Goal: Task Accomplishment & Management: Manage account settings

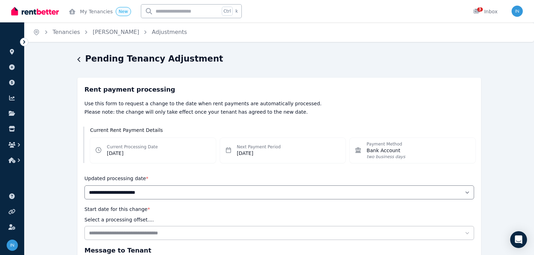
click at [23, 41] on icon at bounding box center [24, 42] width 7 height 7
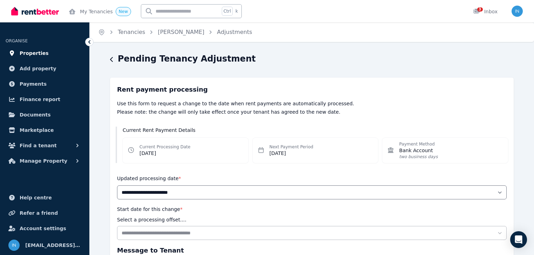
click at [24, 57] on span "Properties" at bounding box center [34, 53] width 29 height 8
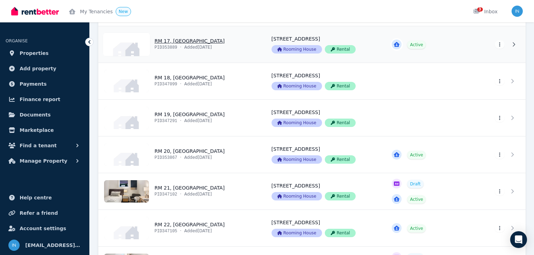
scroll to position [701, 0]
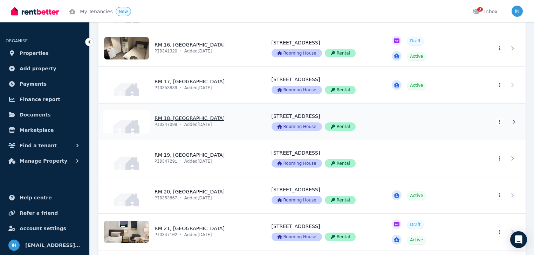
click at [190, 118] on link "View property details" at bounding box center [180, 122] width 165 height 36
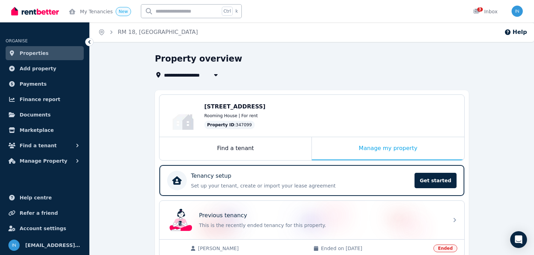
drag, startPoint x: 473, startPoint y: 168, endPoint x: 472, endPoint y: 149, distance: 19.3
click at [27, 53] on span "Properties" at bounding box center [34, 53] width 29 height 8
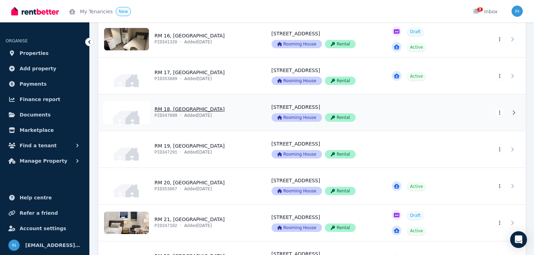
scroll to position [701, 0]
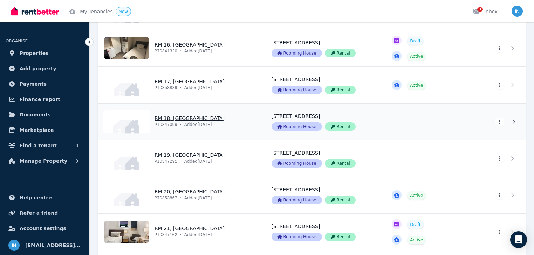
click at [192, 117] on link "View property details" at bounding box center [180, 122] width 165 height 36
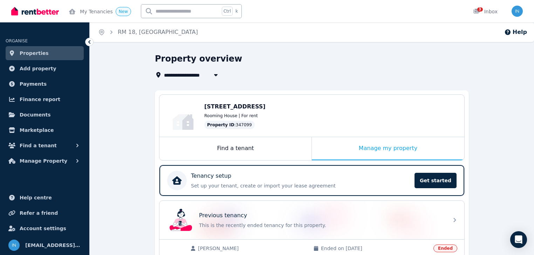
click at [33, 53] on span "Properties" at bounding box center [34, 53] width 29 height 8
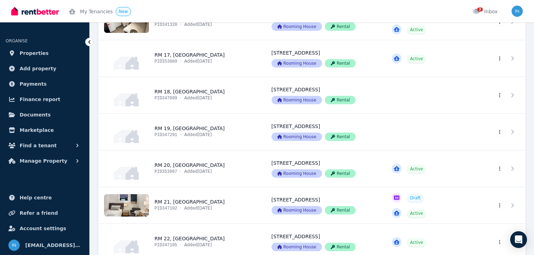
scroll to position [729, 0]
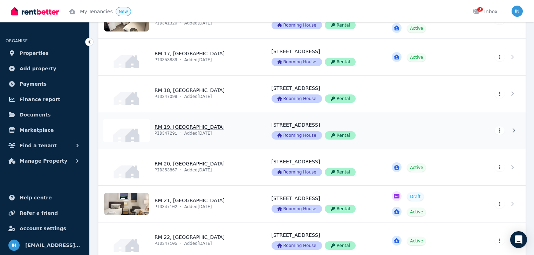
click at [179, 126] on link "View property details" at bounding box center [180, 130] width 165 height 36
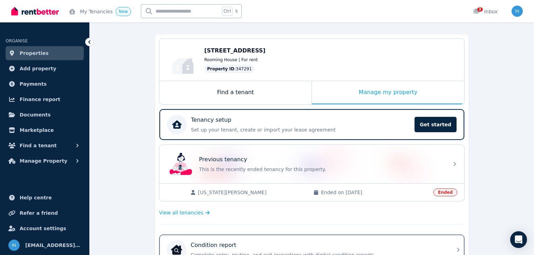
scroll to position [56, 0]
click at [36, 55] on span "Properties" at bounding box center [34, 53] width 29 height 8
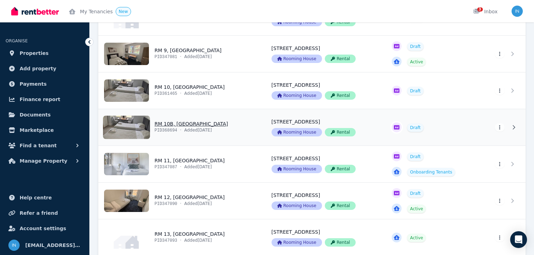
scroll to position [336, 0]
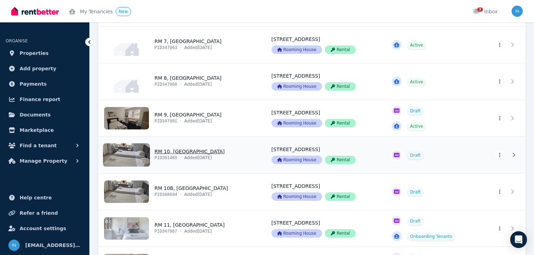
click at [281, 172] on link "View property details" at bounding box center [323, 155] width 121 height 36
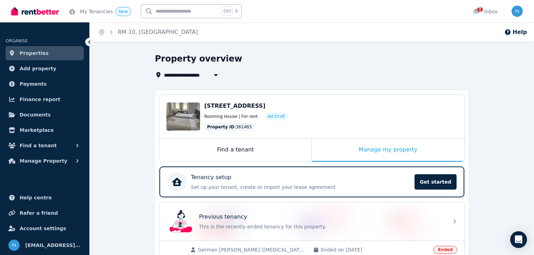
click at [24, 54] on span "Properties" at bounding box center [34, 53] width 29 height 8
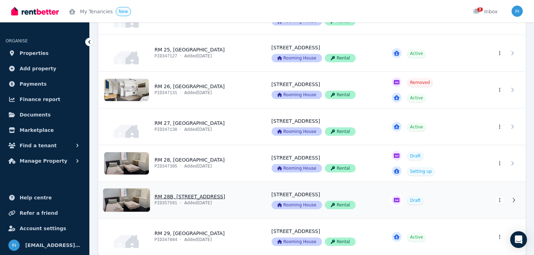
scroll to position [1037, 0]
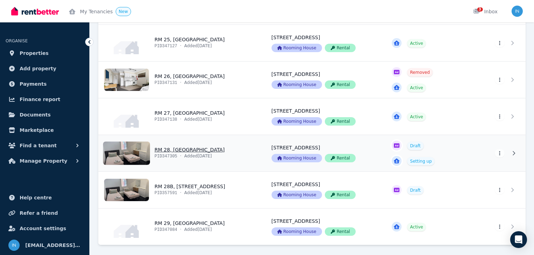
click at [170, 147] on link "View property details" at bounding box center [180, 153] width 165 height 36
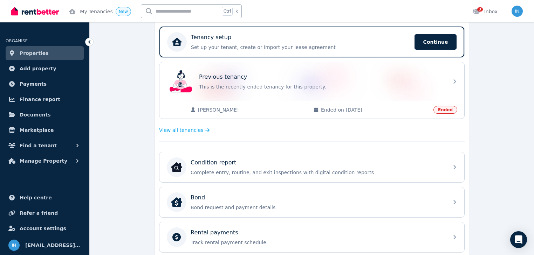
scroll to position [112, 0]
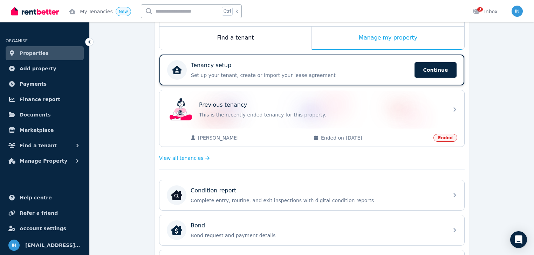
click at [229, 68] on div "Tenancy setup" at bounding box center [300, 65] width 219 height 8
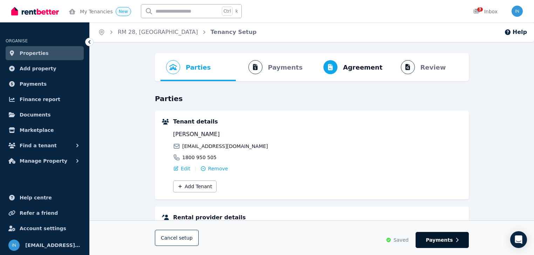
click at [442, 240] on span "Payments" at bounding box center [439, 240] width 27 height 7
select select "**********"
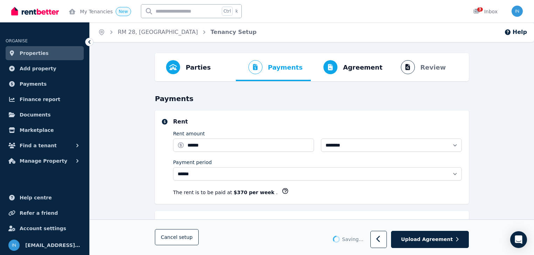
select select "**********"
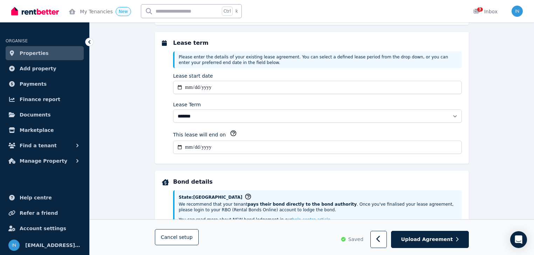
scroll to position [196, 0]
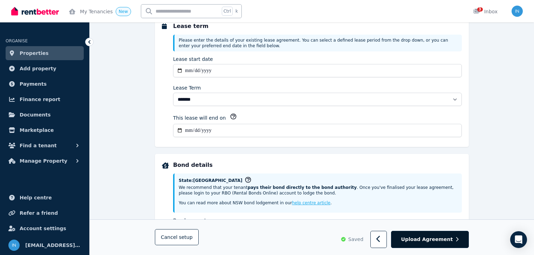
click at [430, 240] on span "Upload Agreement" at bounding box center [427, 239] width 52 height 7
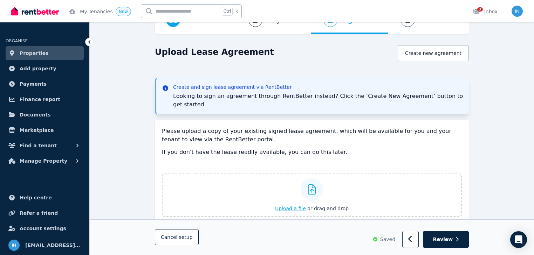
scroll to position [56, 0]
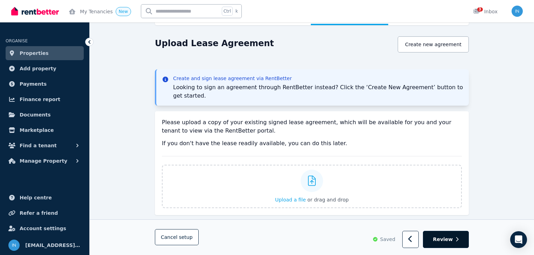
click at [449, 236] on span "Review" at bounding box center [443, 239] width 20 height 7
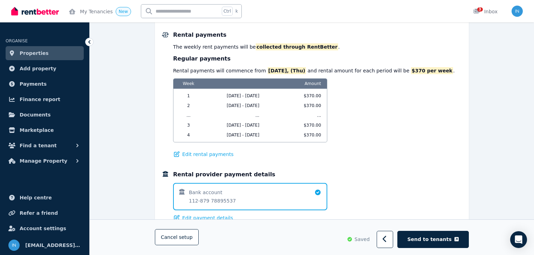
scroll to position [356, 0]
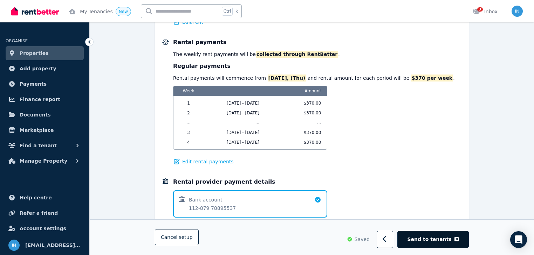
click at [434, 239] on span "Send to tenants" at bounding box center [429, 239] width 44 height 7
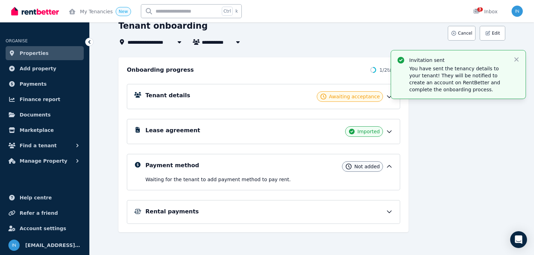
click at [29, 55] on span "Properties" at bounding box center [34, 53] width 29 height 8
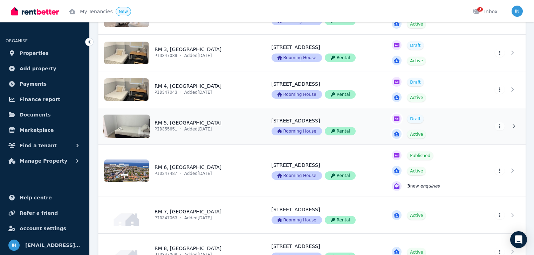
scroll to position [168, 0]
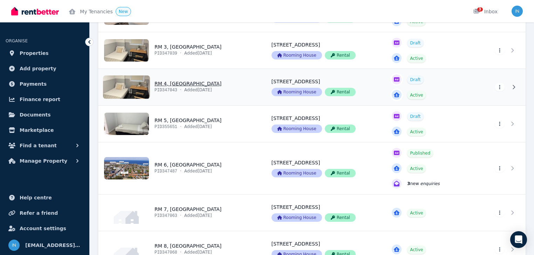
click at [172, 84] on link "View property details" at bounding box center [180, 87] width 165 height 36
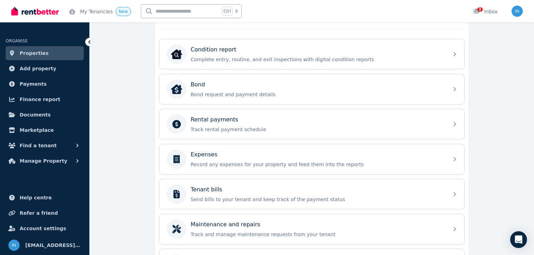
scroll to position [252, 0]
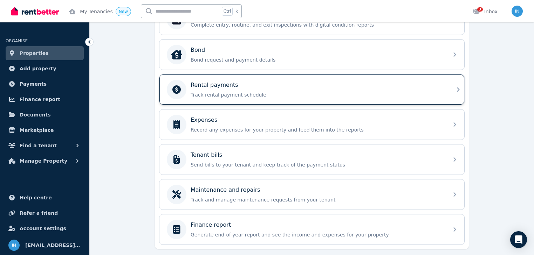
click at [209, 84] on p "Rental payments" at bounding box center [215, 85] width 48 height 8
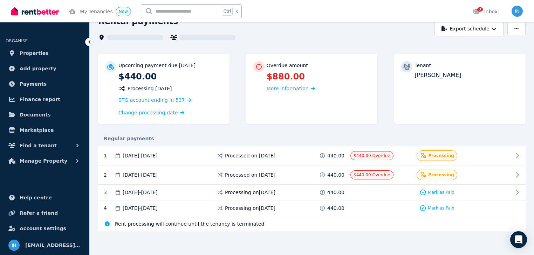
scroll to position [38, 0]
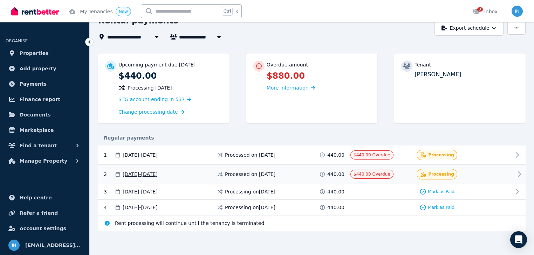
click at [519, 176] on icon at bounding box center [519, 174] width 8 height 8
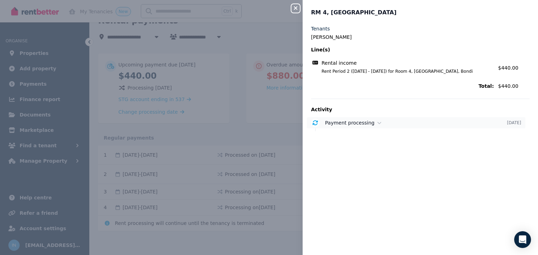
click at [372, 123] on div "Payment processing" at bounding box center [416, 122] width 182 height 7
click at [297, 9] on icon "button" at bounding box center [295, 8] width 8 height 6
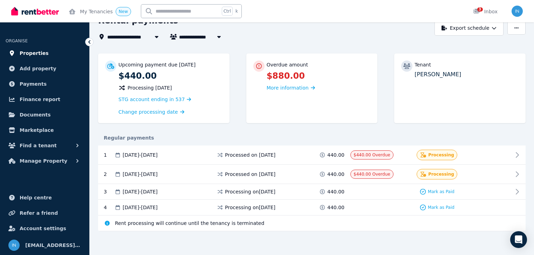
click at [30, 52] on span "Properties" at bounding box center [34, 53] width 29 height 8
